Goal: Task Accomplishment & Management: Complete application form

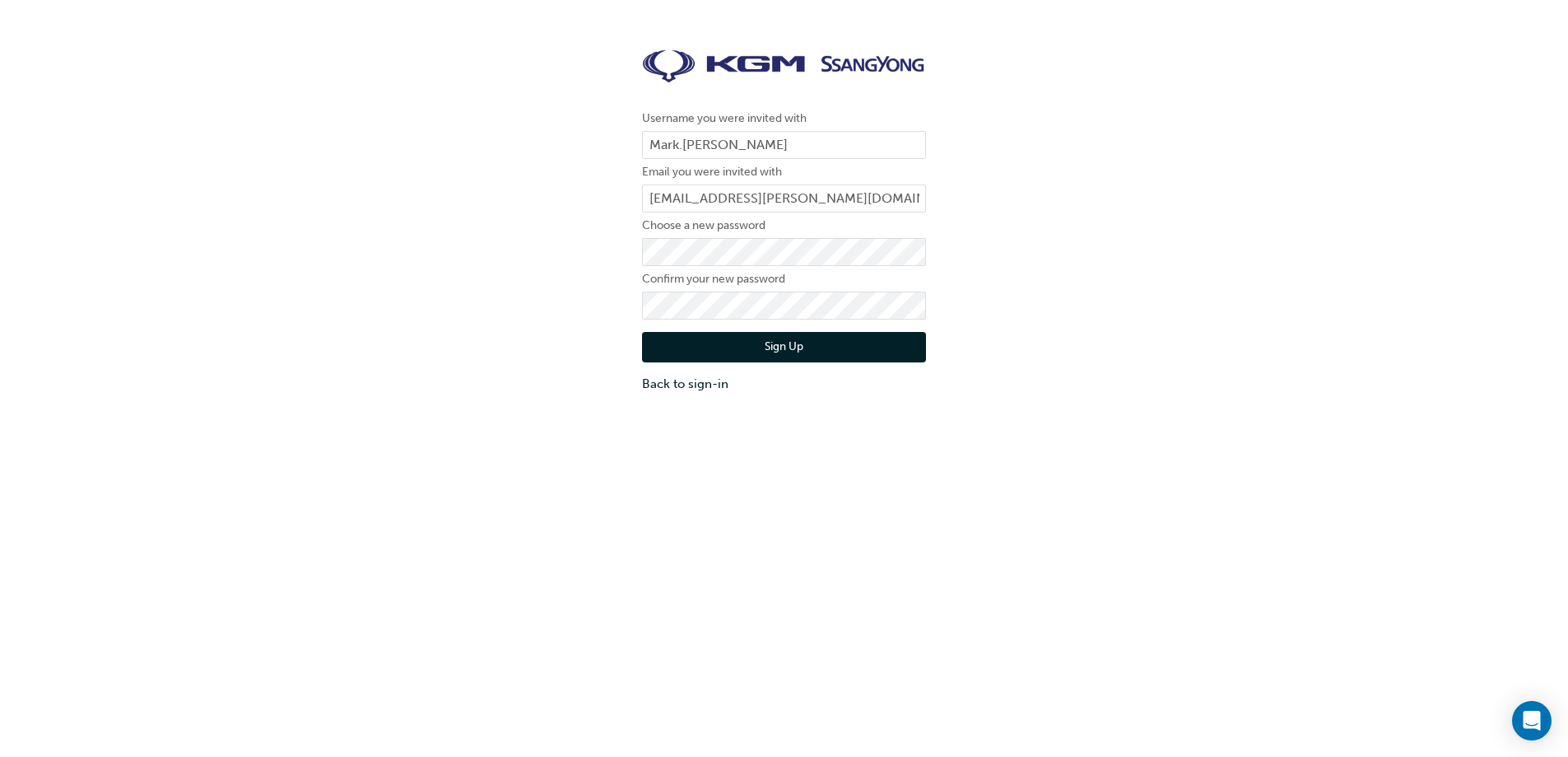
click at [608, 520] on div "Username you were invited with [PERSON_NAME].[PERSON_NAME] Email you were invit…" at bounding box center [784, 416] width 1568 height 757
click at [783, 350] on button "Sign Up" at bounding box center [784, 347] width 284 height 32
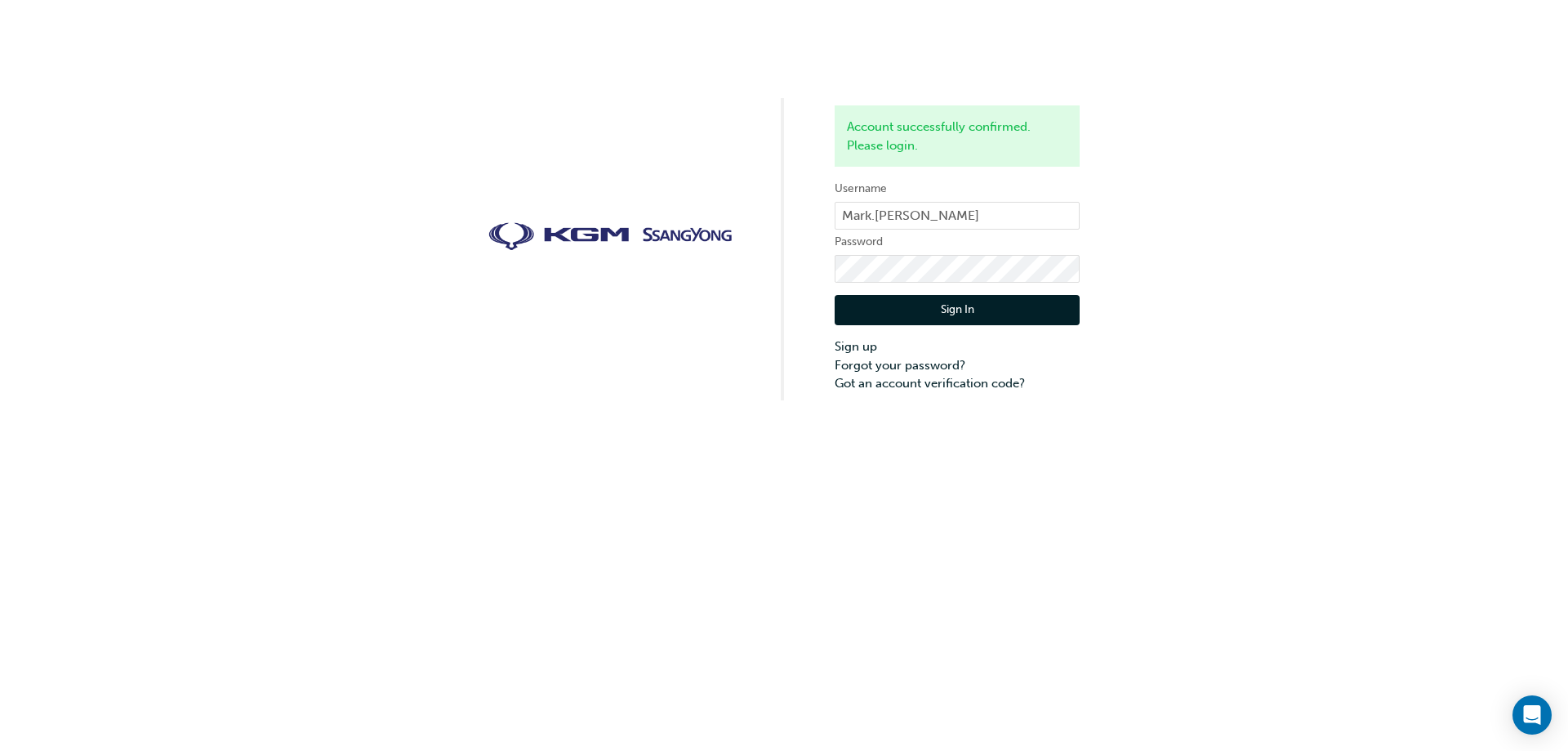
click at [918, 310] on button "Sign In" at bounding box center [957, 310] width 245 height 31
